Goal: Information Seeking & Learning: Get advice/opinions

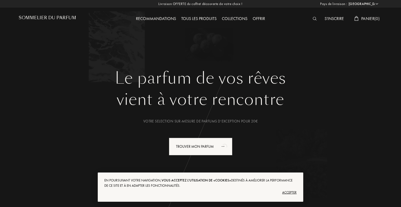
select select "FR"
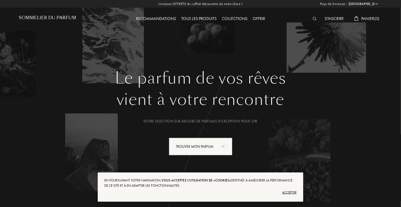
click at [150, 18] on div "Recommandations" at bounding box center [155, 19] width 45 height 7
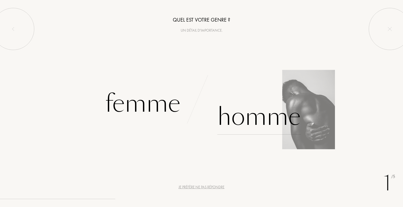
click at [258, 118] on div "Homme" at bounding box center [258, 117] width 83 height 36
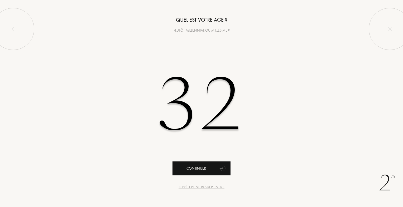
type input "32"
click at [209, 166] on div "Continuer" at bounding box center [201, 169] width 58 height 14
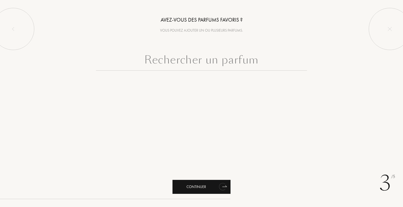
click at [212, 181] on div "Continuer" at bounding box center [201, 187] width 58 height 14
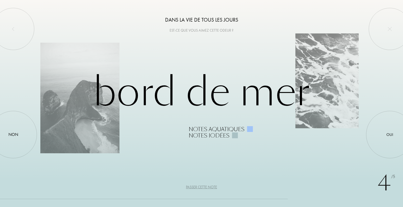
click at [233, 135] on div at bounding box center [235, 136] width 6 height 6
click at [253, 128] on div "Notes aquatiques" at bounding box center [276, 129] width 174 height 6
drag, startPoint x: 323, startPoint y: 86, endPoint x: 289, endPoint y: 93, distance: 34.4
click at [323, 87] on div "Bord de Mer Notes aquatiques Notes iodées" at bounding box center [201, 103] width 322 height 71
click at [268, 95] on div "Bord de Mer Notes aquatiques Notes iodées" at bounding box center [201, 103] width 322 height 71
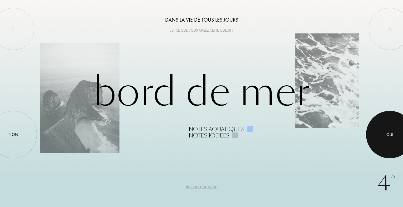
click at [394, 134] on div at bounding box center [389, 134] width 47 height 47
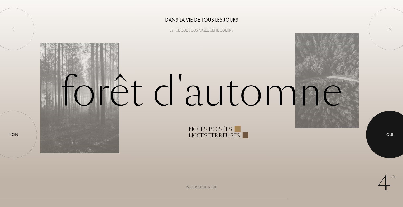
click at [393, 138] on div at bounding box center [389, 134] width 47 height 47
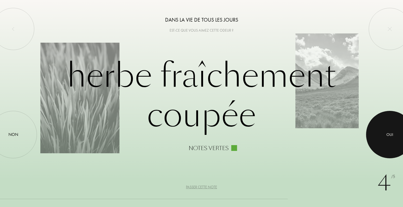
click at [385, 133] on div at bounding box center [389, 134] width 47 height 47
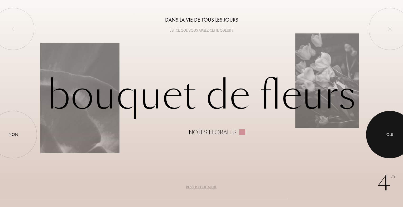
click at [385, 133] on div at bounding box center [389, 134] width 47 height 47
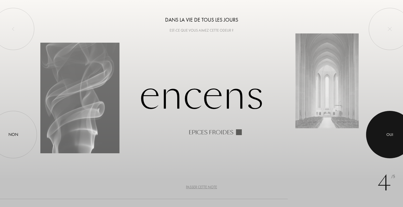
click at [385, 133] on div at bounding box center [389, 134] width 47 height 47
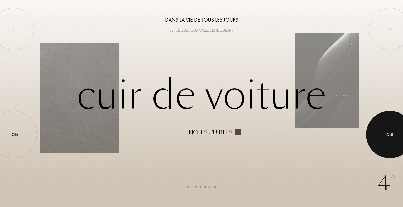
click at [385, 133] on div at bounding box center [389, 134] width 47 height 47
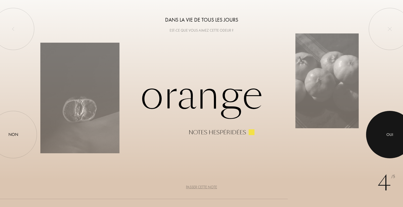
click at [385, 133] on div at bounding box center [389, 134] width 47 height 47
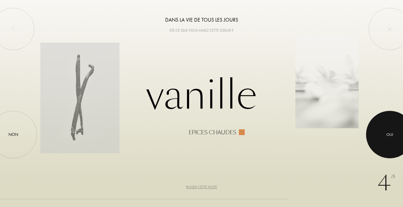
click at [385, 133] on div at bounding box center [389, 134] width 47 height 47
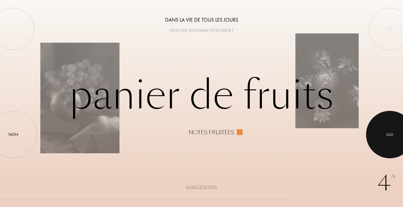
click at [385, 133] on div at bounding box center [389, 134] width 47 height 47
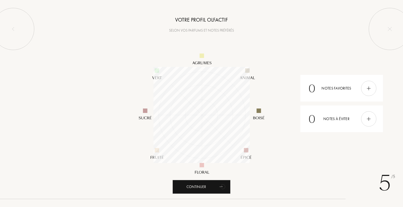
scroll to position [96, 96]
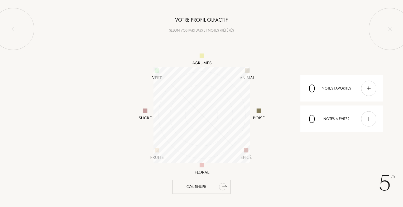
click at [216, 184] on div "Continuer" at bounding box center [201, 187] width 58 height 14
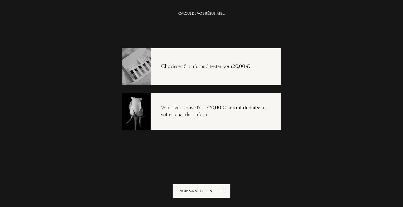
drag, startPoint x: 200, startPoint y: 14, endPoint x: 201, endPoint y: 46, distance: 32.2
click at [200, 14] on div "CALCUL DE VOS RÉSULTATS..." at bounding box center [201, 14] width 46 height 6
click at [205, 66] on div "Choisissez 5 parfums à tester pour 20,00 €" at bounding box center [206, 66] width 110 height 7
drag, startPoint x: 244, startPoint y: 70, endPoint x: 241, endPoint y: 69, distance: 3.3
click at [244, 70] on div "Choisissez 5 parfums à tester pour 20,00 €" at bounding box center [206, 66] width 110 height 7
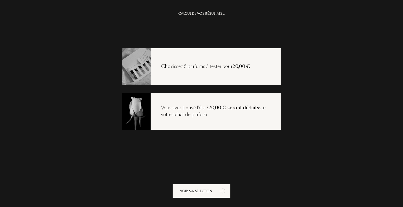
drag, startPoint x: 241, startPoint y: 69, endPoint x: 231, endPoint y: 69, distance: 9.8
click at [232, 69] on span "20,00 €" at bounding box center [241, 66] width 18 height 6
drag, startPoint x: 231, startPoint y: 69, endPoint x: 180, endPoint y: 67, distance: 50.4
click at [192, 69] on div "Choisissez 5 parfums à tester pour 20,00 €" at bounding box center [206, 66] width 110 height 7
click at [161, 65] on div "Choisissez 5 parfums à tester pour 20,00 €" at bounding box center [206, 66] width 110 height 7
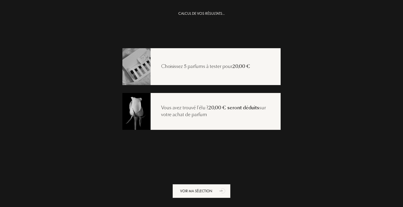
click at [128, 62] on img at bounding box center [136, 66] width 28 height 38
click at [184, 125] on div "Vous avez trouvé l'élu ? 20,00 € seront déduits sur votre achat de parfum" at bounding box center [201, 111] width 158 height 37
drag, startPoint x: 234, startPoint y: 116, endPoint x: 238, endPoint y: 111, distance: 6.4
click at [234, 114] on div "Vous avez trouvé l'élu ? 20,00 € seront déduits sur votre achat de parfum" at bounding box center [216, 111] width 130 height 13
drag, startPoint x: 238, startPoint y: 111, endPoint x: 241, endPoint y: 109, distance: 3.4
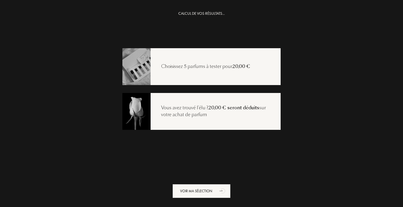
click at [241, 109] on div "Vous avez trouvé l'élu ? 20,00 € seront déduits sur votre achat de parfum" at bounding box center [216, 111] width 130 height 13
drag, startPoint x: 241, startPoint y: 109, endPoint x: 243, endPoint y: 112, distance: 3.5
click at [243, 112] on div "Vous avez trouvé l'élu ? 20,00 € seront déduits sur votre achat de parfum" at bounding box center [216, 111] width 130 height 13
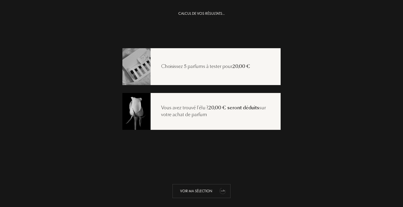
click at [214, 194] on div "Voir ma sélection" at bounding box center [201, 191] width 58 height 14
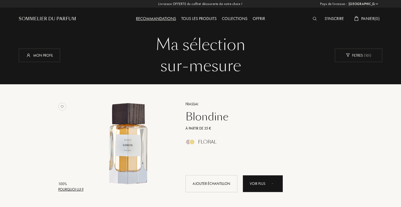
select select "FR"
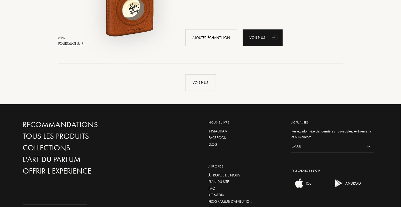
scroll to position [1292, 0]
